Goal: Check status: Check status

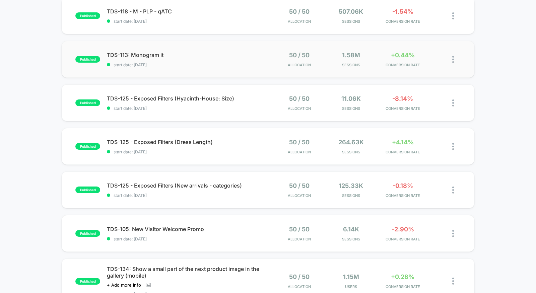
scroll to position [134, 0]
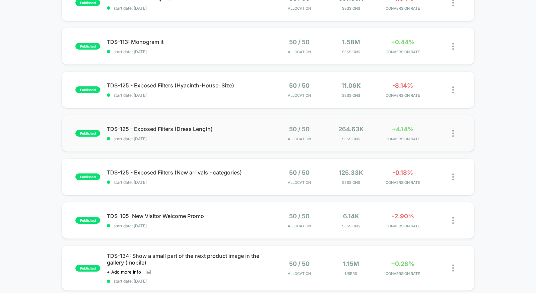
click at [229, 141] on div "published TDS-125 - Exposed Filters (Dress Length) start date: [DATE] 50 / 50 A…" at bounding box center [268, 133] width 413 height 37
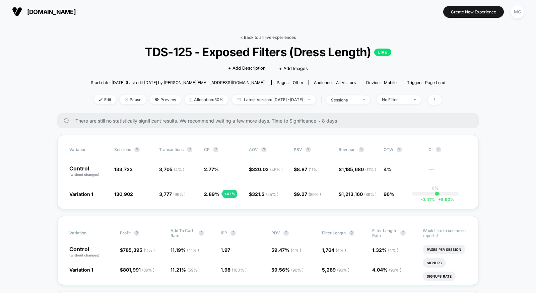
click at [274, 37] on link "< Back to all live experiences" at bounding box center [268, 37] width 56 height 5
